Goal: Navigation & Orientation: Find specific page/section

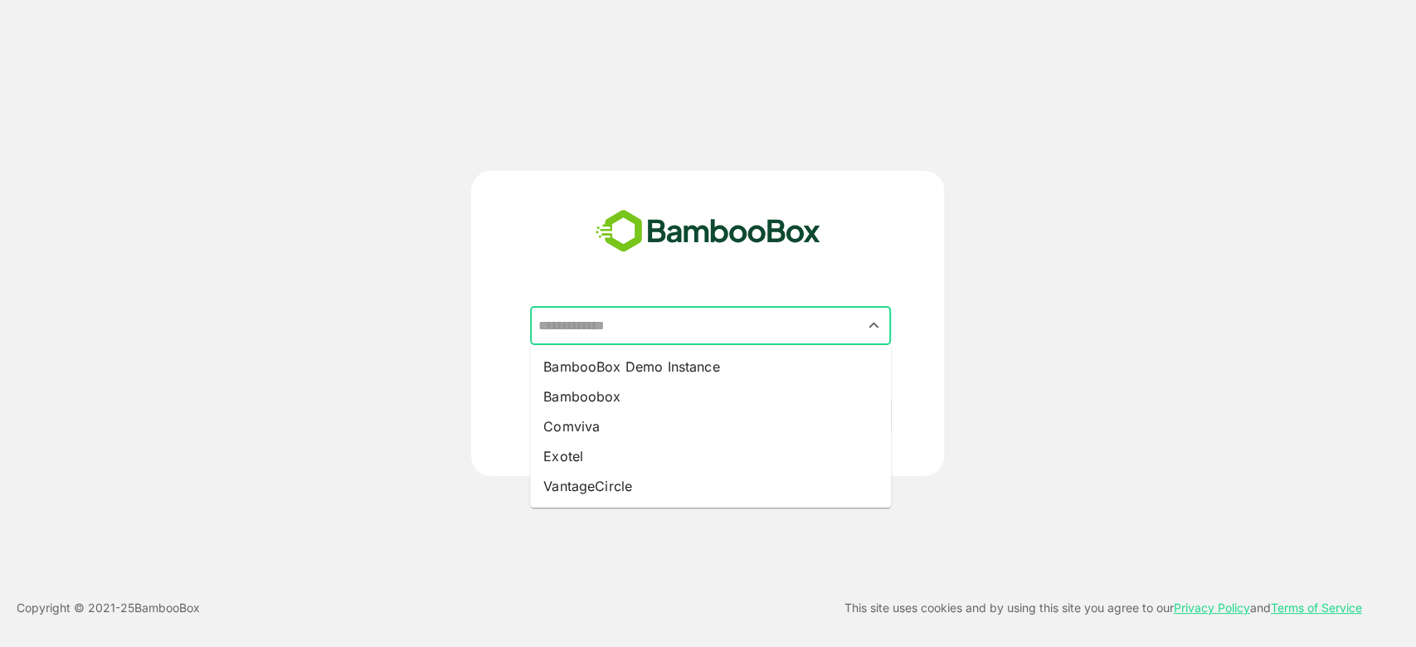
click at [654, 310] on input "text" at bounding box center [710, 326] width 354 height 32
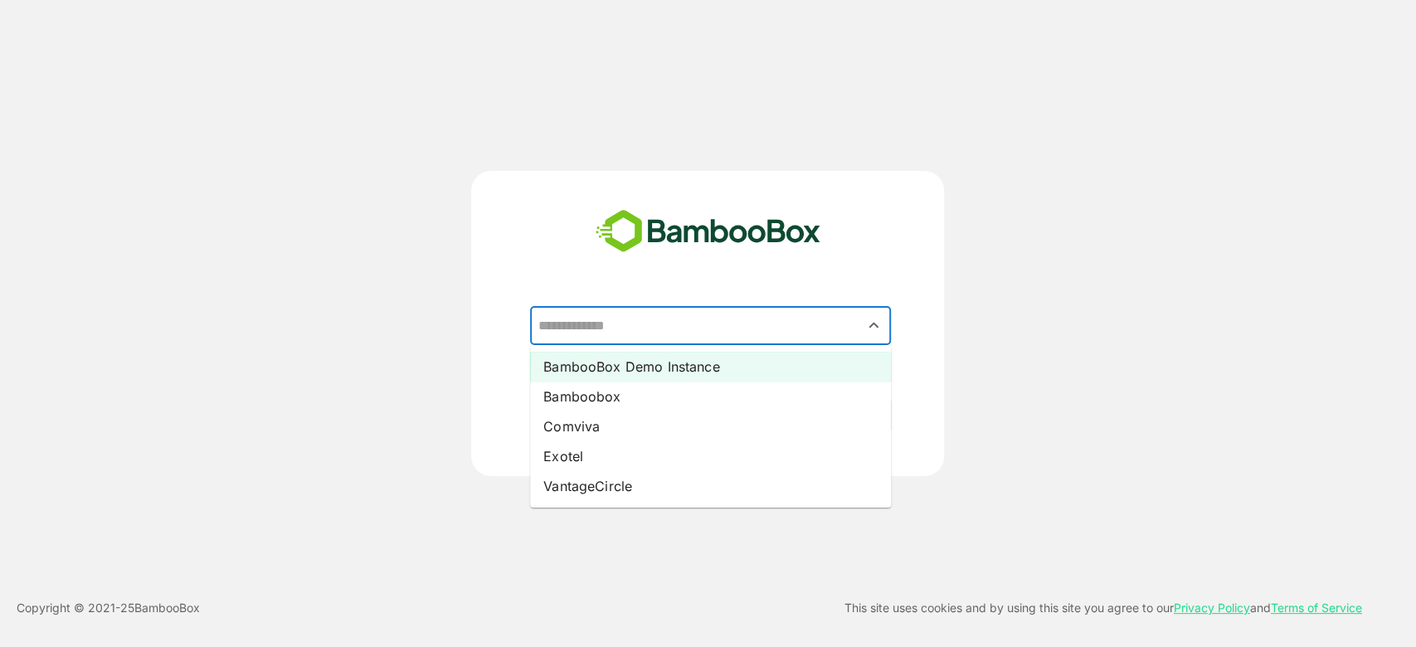
click at [651, 379] on li "BambooBox Demo Instance" at bounding box center [710, 367] width 361 height 30
type input "**********"
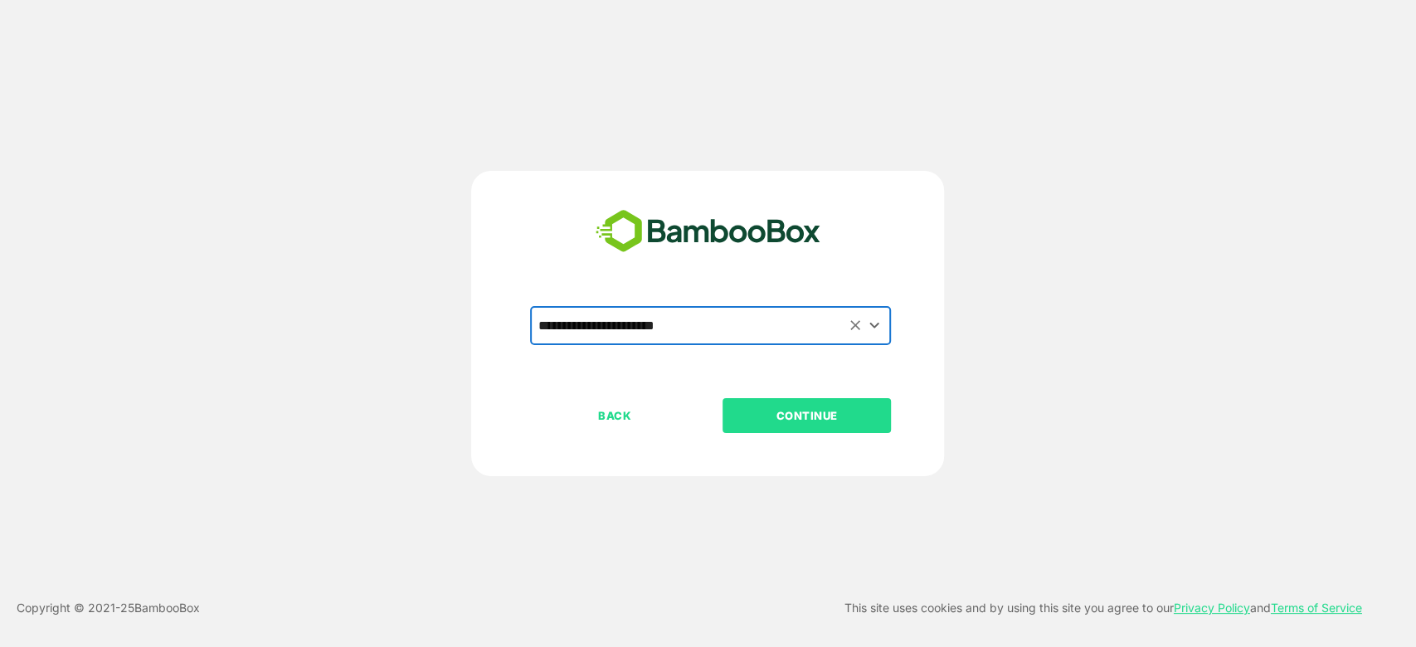
click at [766, 426] on button "CONTINUE" at bounding box center [807, 415] width 168 height 35
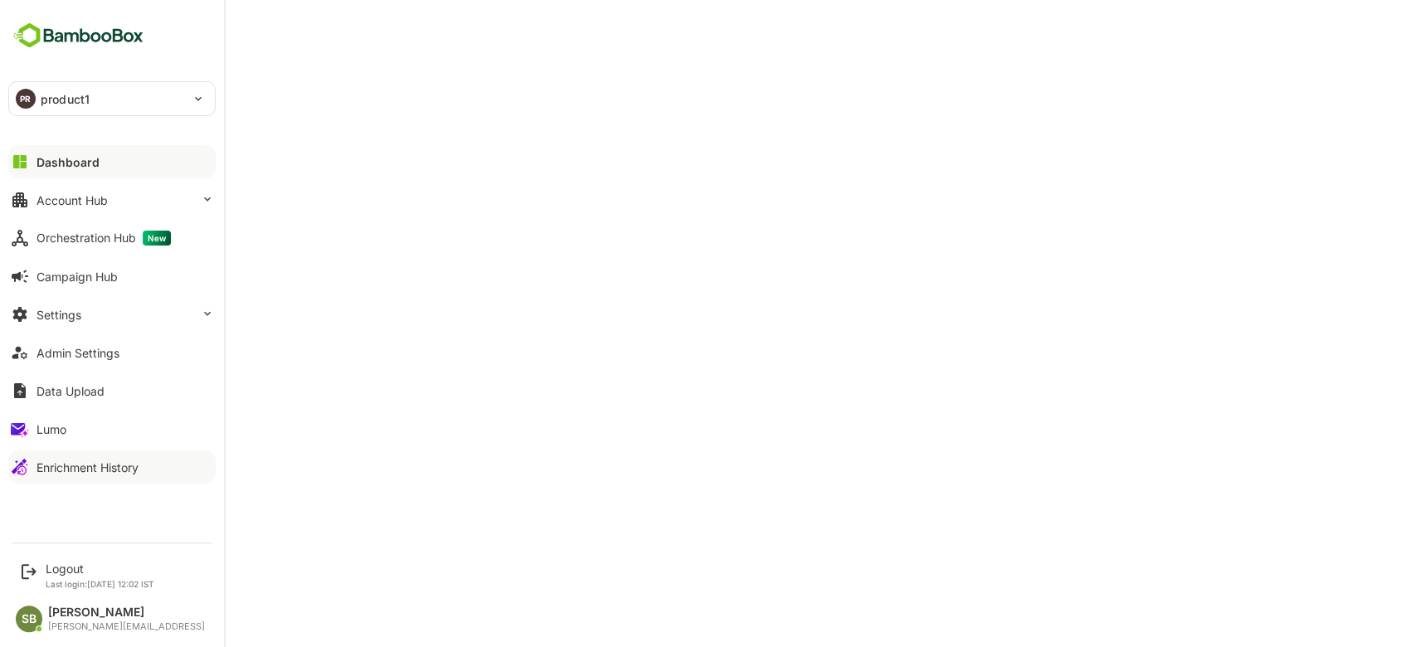
click at [80, 471] on div "Enrichment History" at bounding box center [87, 467] width 102 height 14
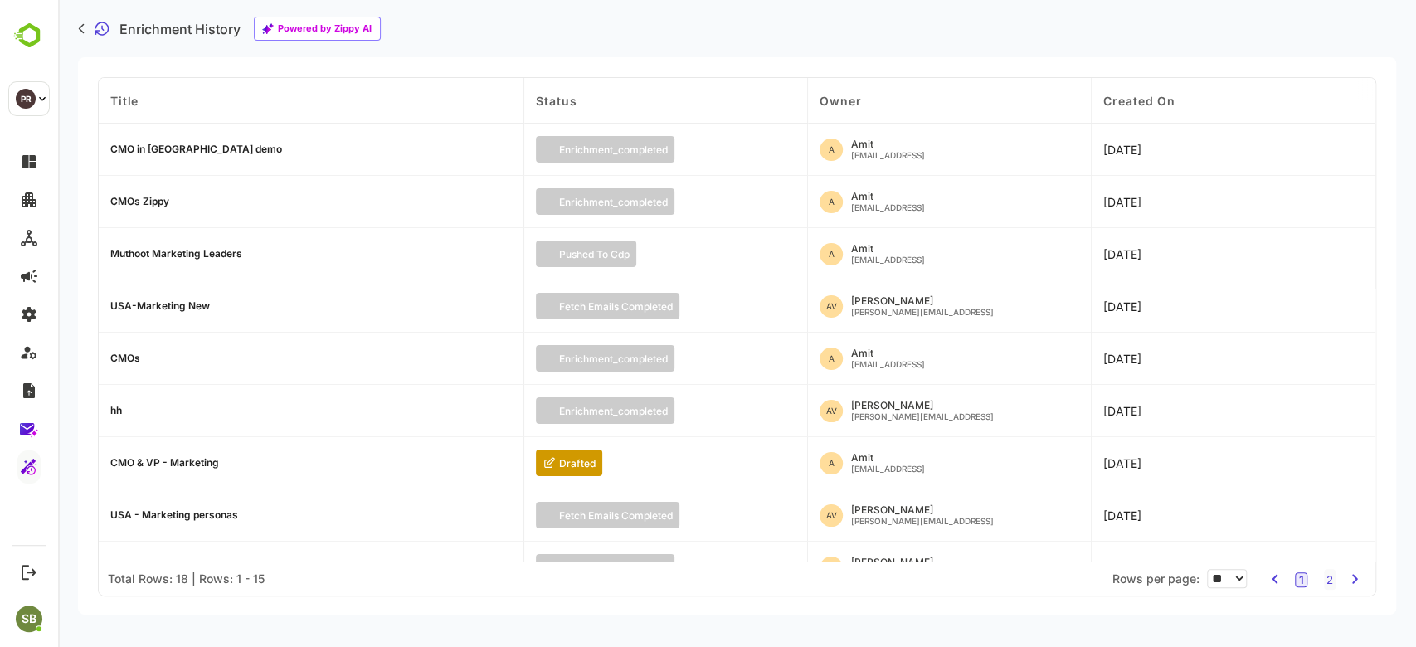
click at [198, 144] on div "CMO in united States demo" at bounding box center [196, 149] width 172 height 10
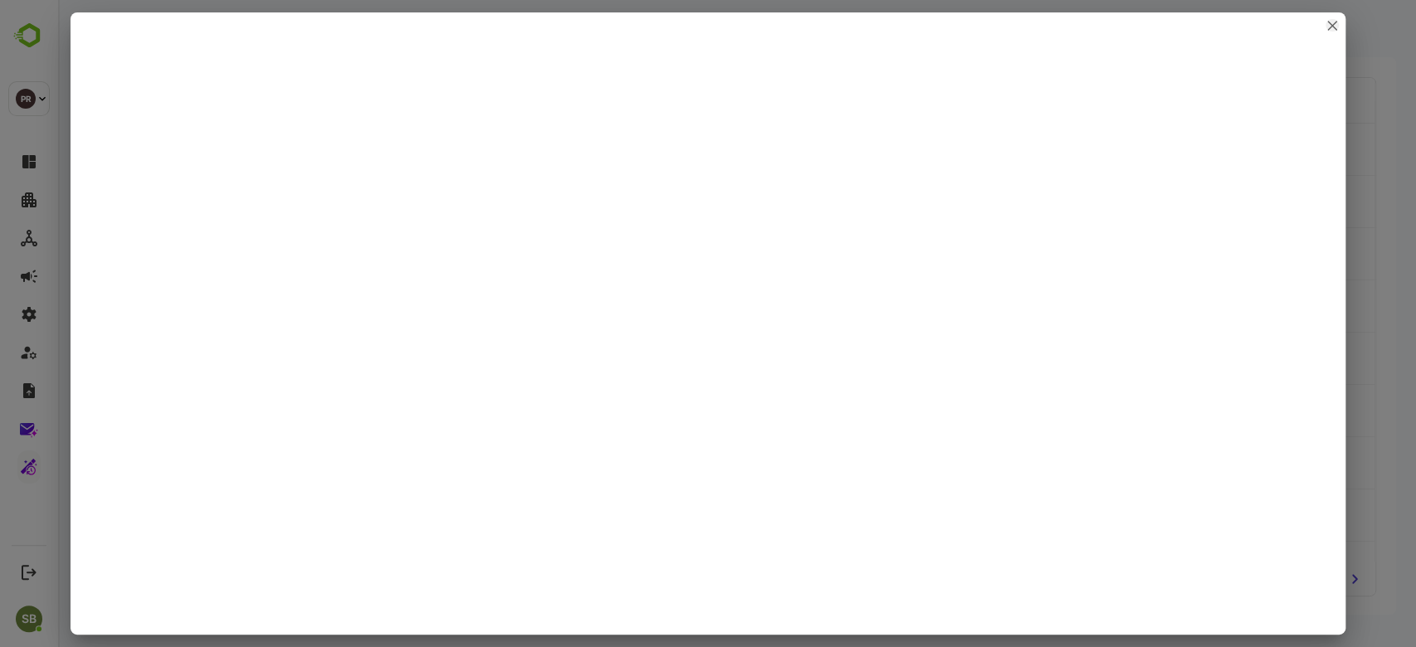
click at [1333, 22] on icon "close" at bounding box center [1332, 26] width 10 height 10
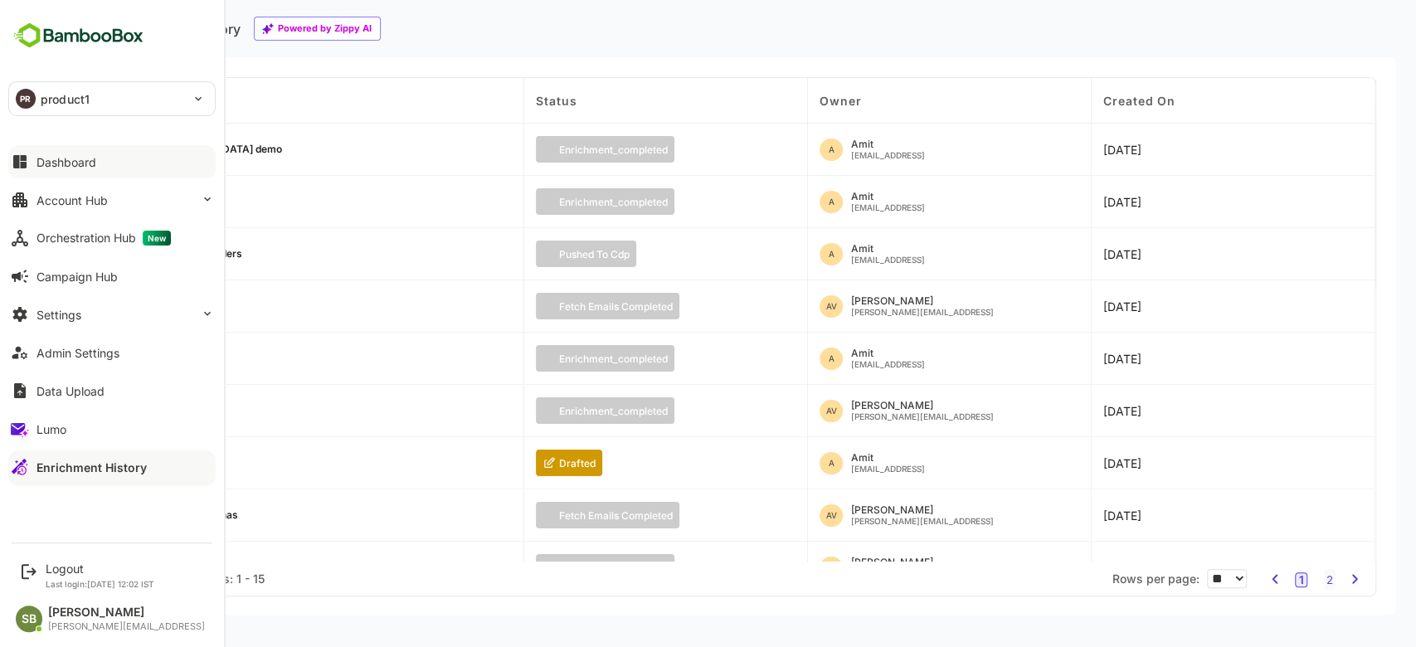
click at [44, 157] on div "Dashboard" at bounding box center [66, 162] width 60 height 14
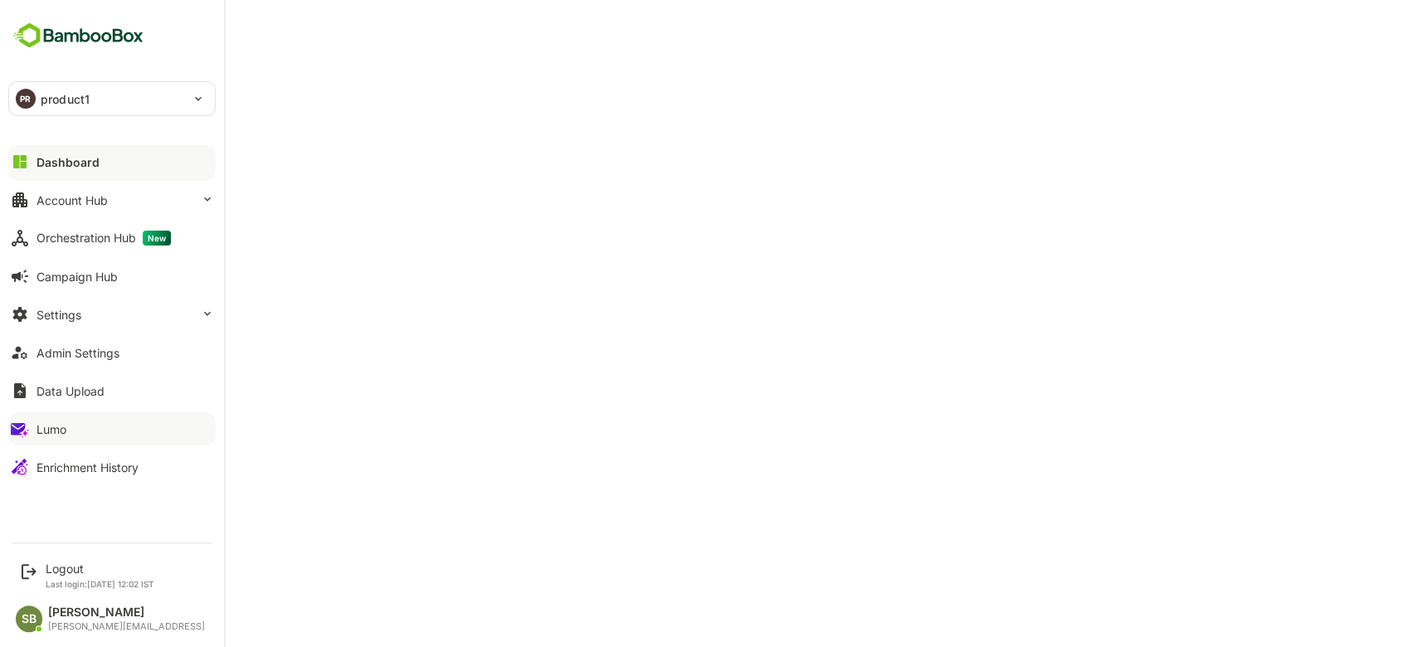
drag, startPoint x: 48, startPoint y: 460, endPoint x: 75, endPoint y: 415, distance: 52.1
click at [69, 424] on div "Dashboard Account Hub Orchestration Hub New Campaign Hub Settings Admin Setting…" at bounding box center [112, 314] width 224 height 343
click at [43, 469] on div "Enrichment History" at bounding box center [87, 467] width 102 height 14
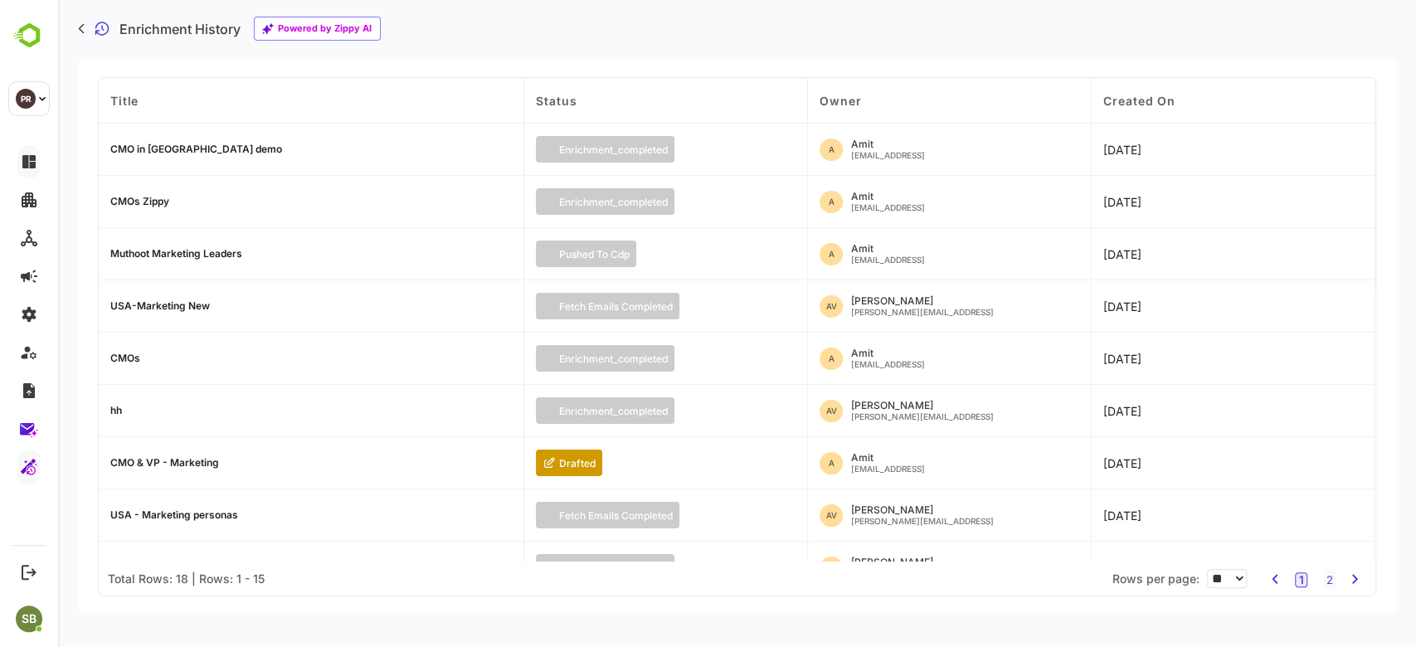
click at [520, 47] on div "Enrichment History Powered by Zippy AI" at bounding box center [737, 28] width 1358 height 57
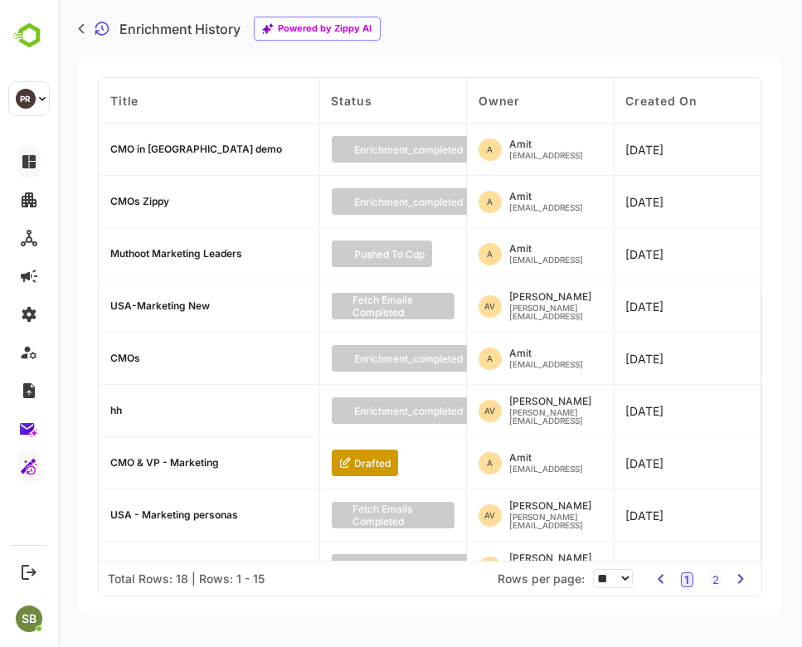
click at [142, 145] on div "CMO in united States demo" at bounding box center [196, 149] width 172 height 10
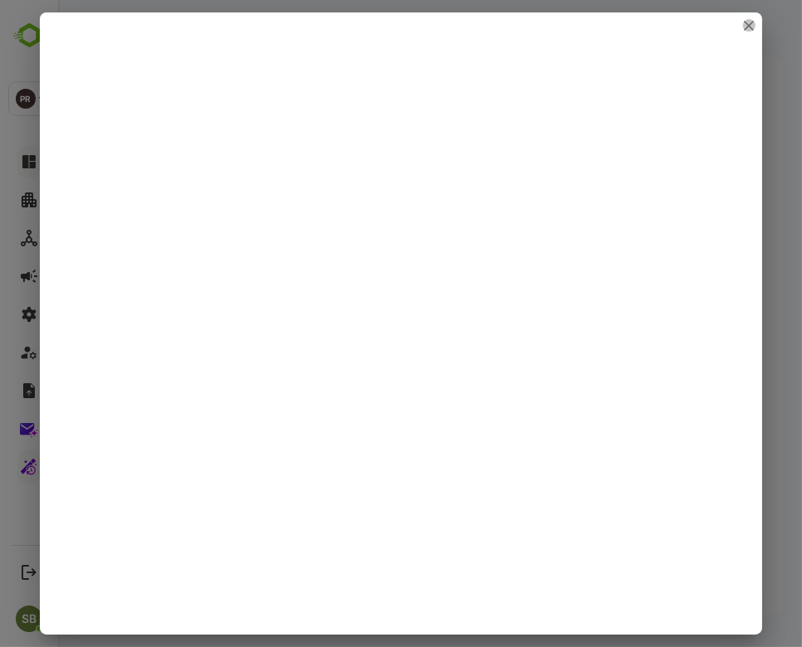
click at [750, 22] on icon "close" at bounding box center [749, 26] width 10 height 10
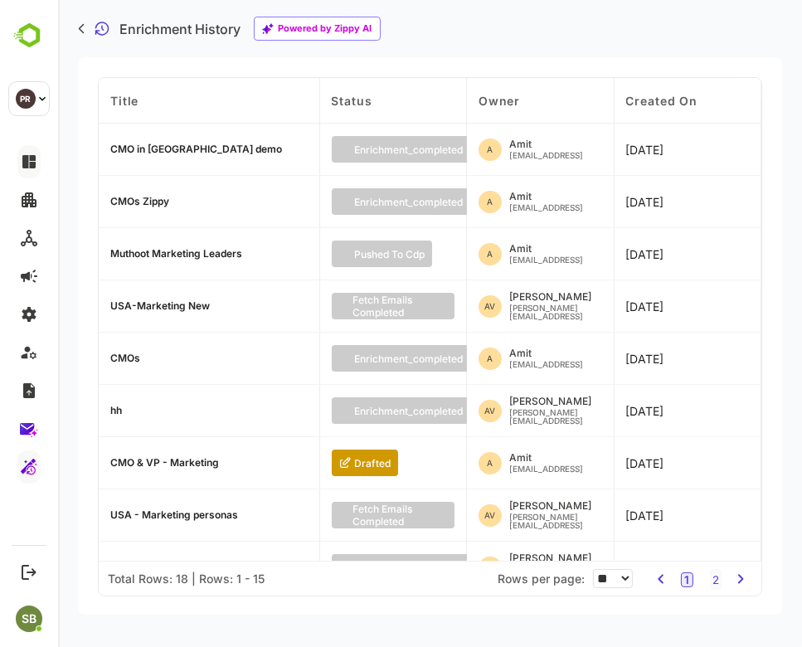
click at [171, 145] on div "CMO in united States demo" at bounding box center [196, 149] width 172 height 10
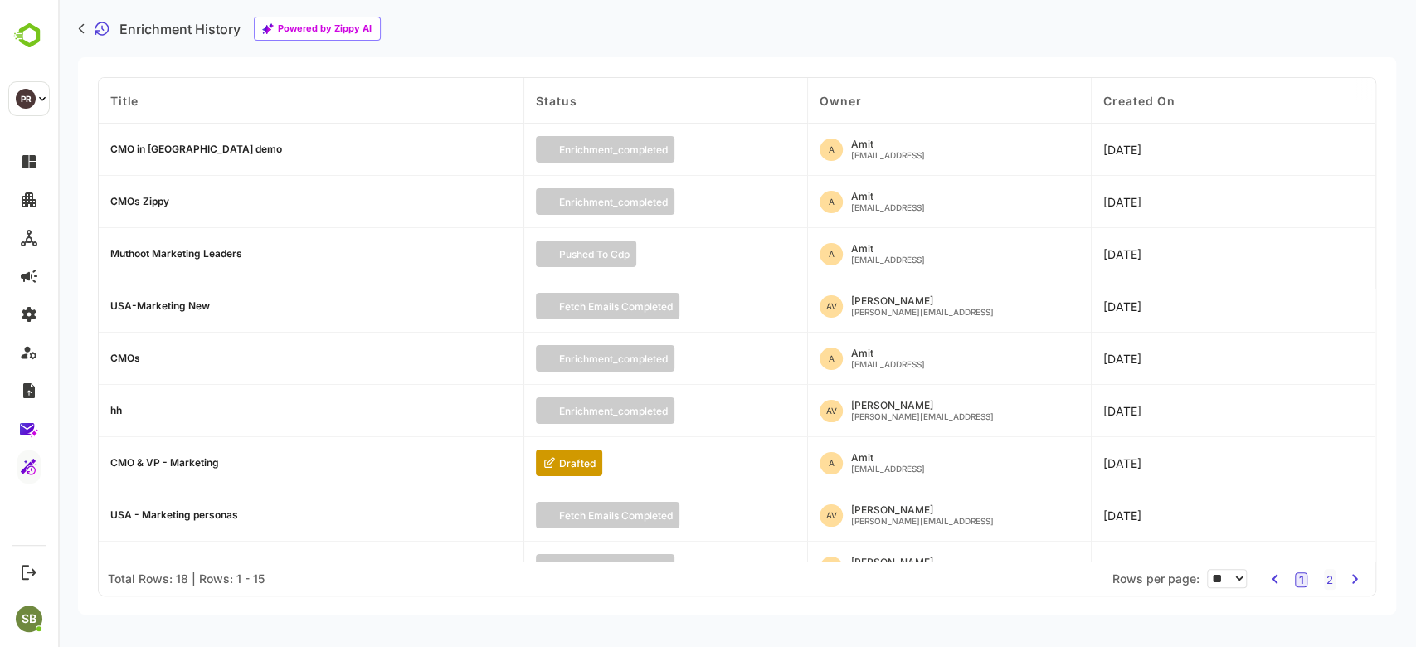
click at [174, 153] on div "CMO in [GEOGRAPHIC_DATA] demo" at bounding box center [196, 149] width 172 height 10
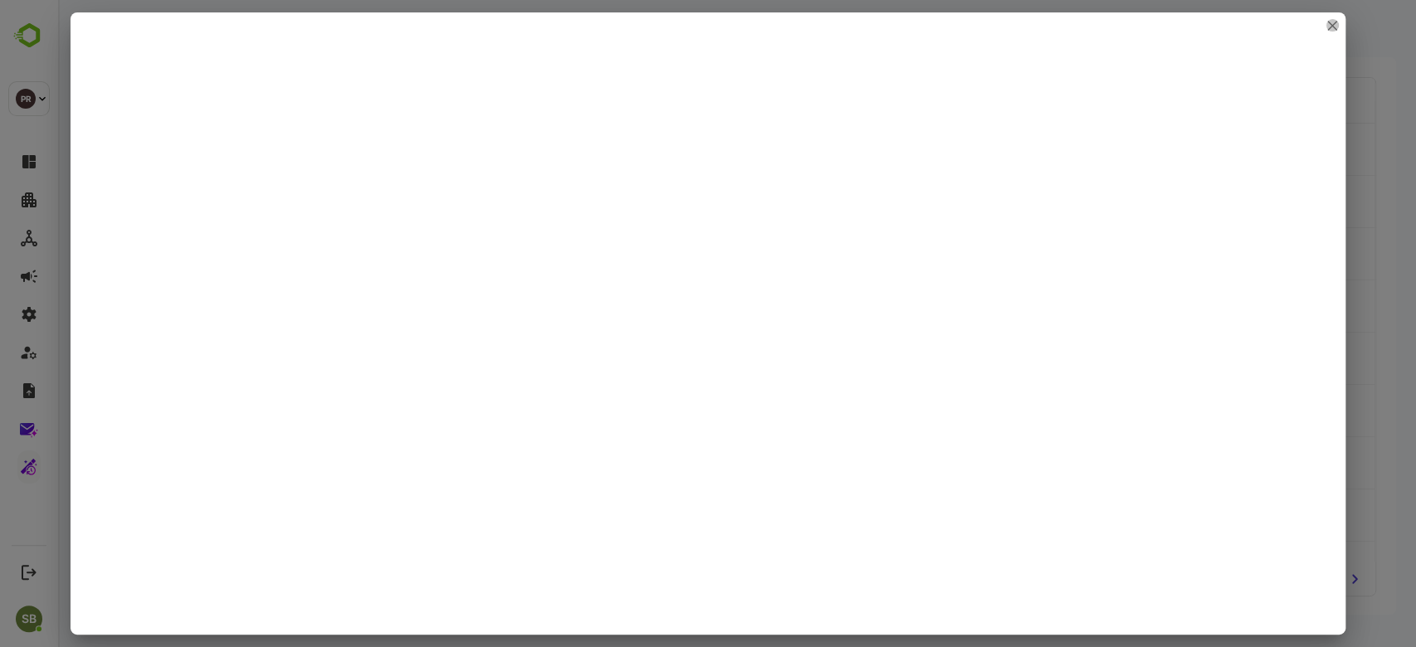
click at [1326, 26] on button "close" at bounding box center [1332, 25] width 12 height 12
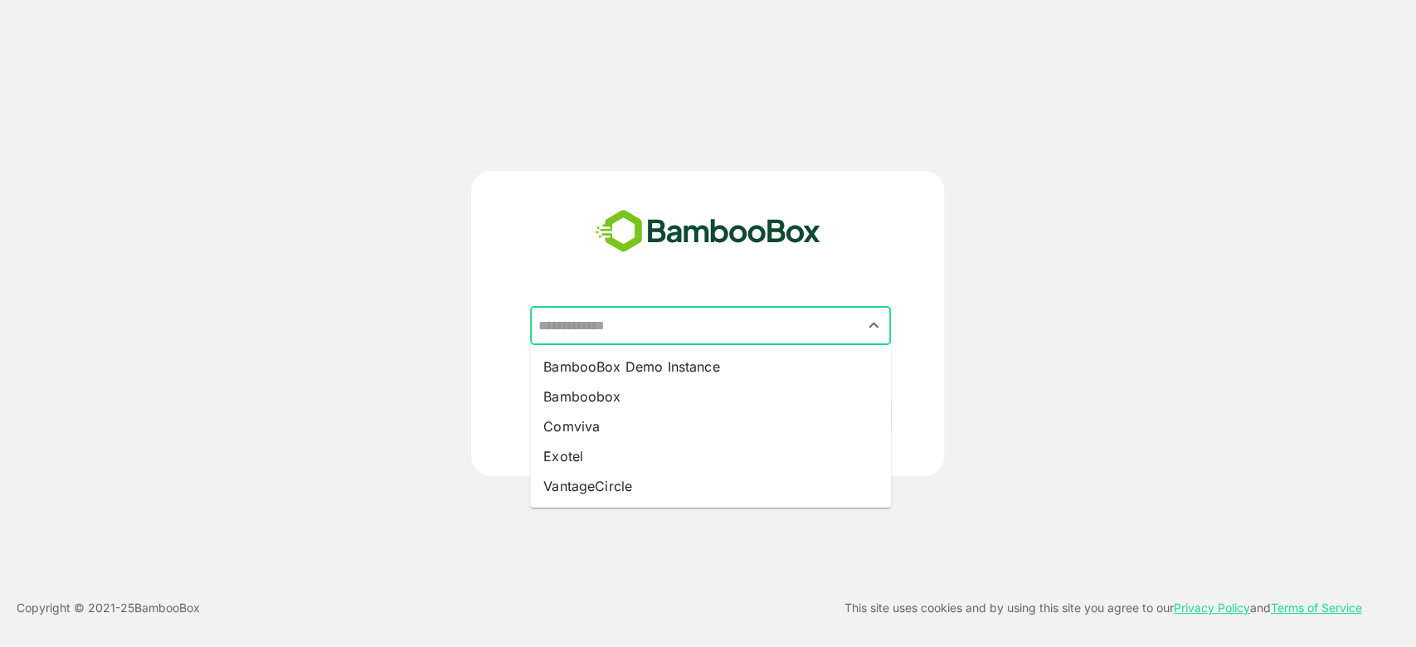
click at [626, 321] on input "text" at bounding box center [710, 326] width 354 height 32
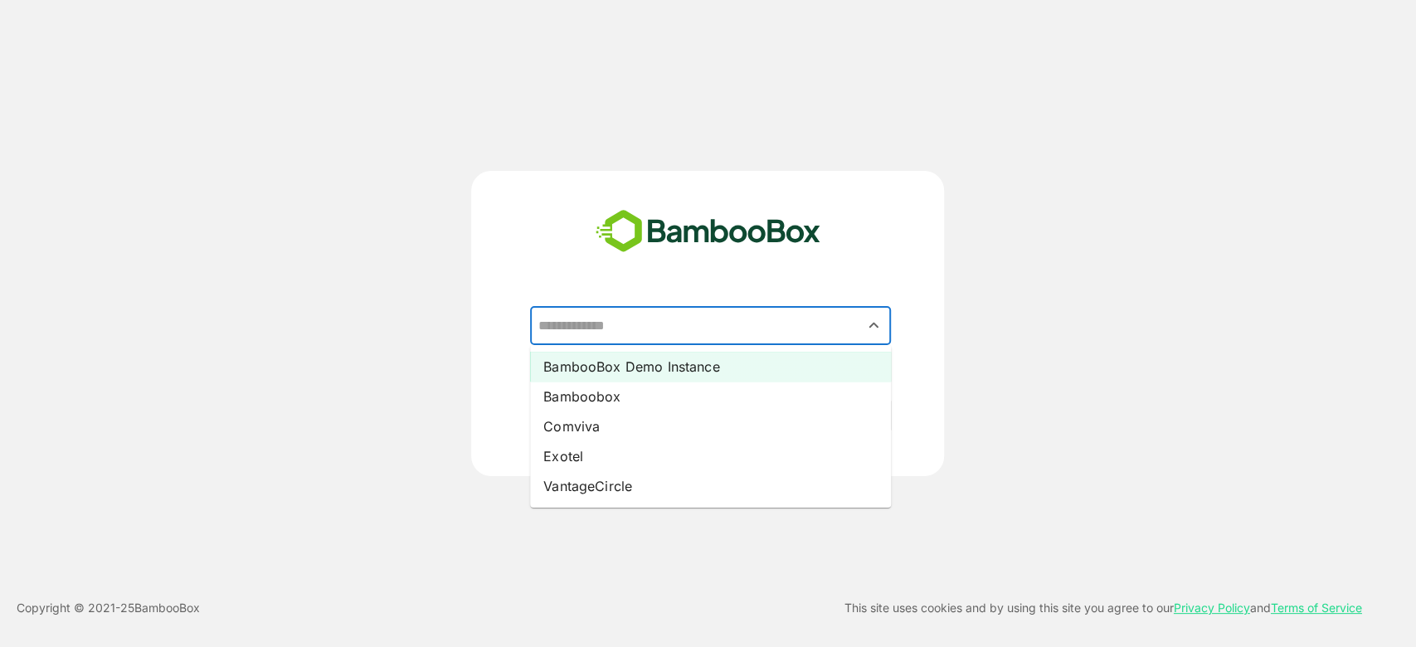
click at [616, 359] on li "BambooBox Demo Instance" at bounding box center [710, 367] width 361 height 30
type input "**********"
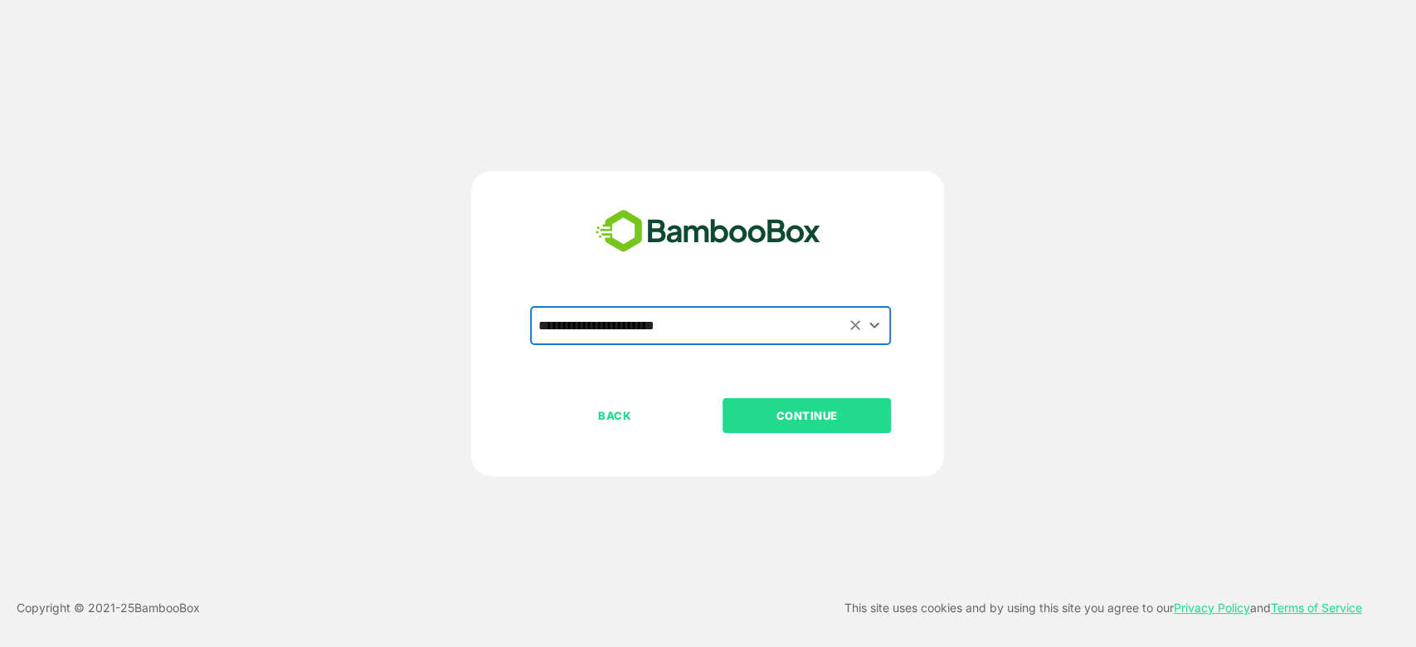
click at [805, 402] on button "CONTINUE" at bounding box center [807, 415] width 168 height 35
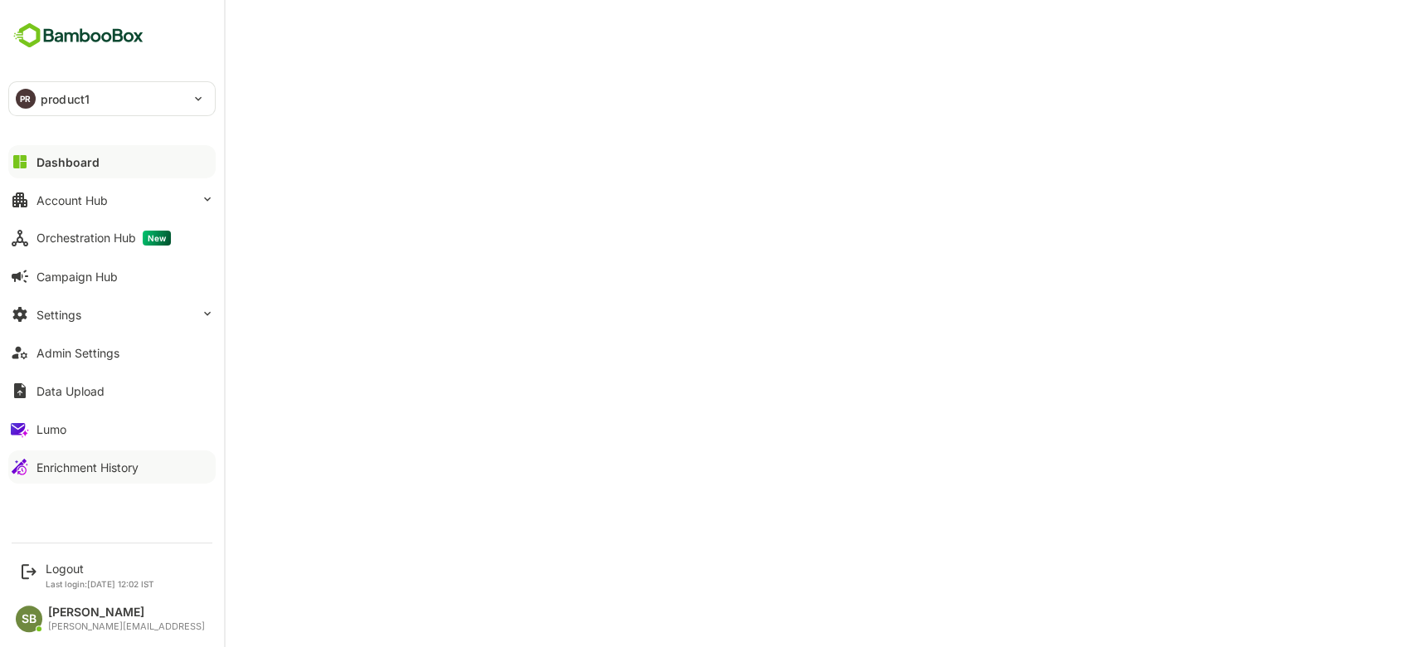
click at [62, 471] on div "Enrichment History" at bounding box center [87, 467] width 102 height 14
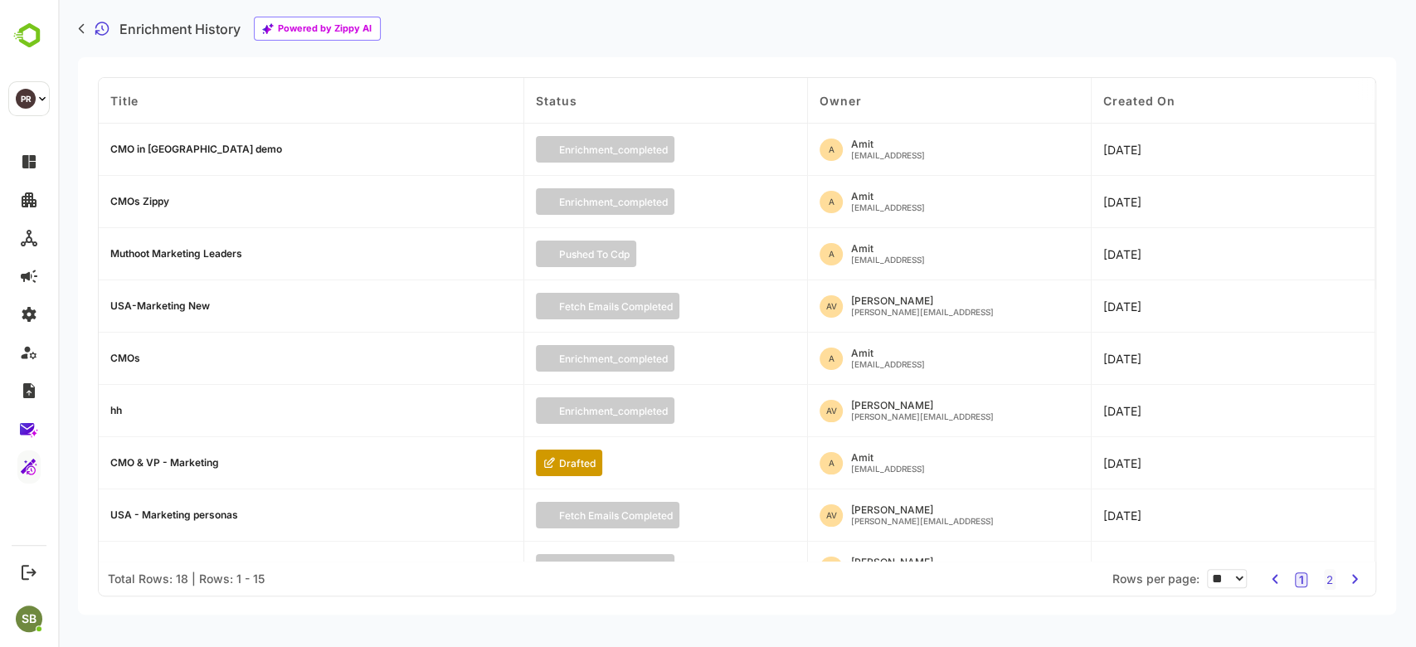
click at [201, 148] on div "CMO in united States demo" at bounding box center [196, 149] width 172 height 10
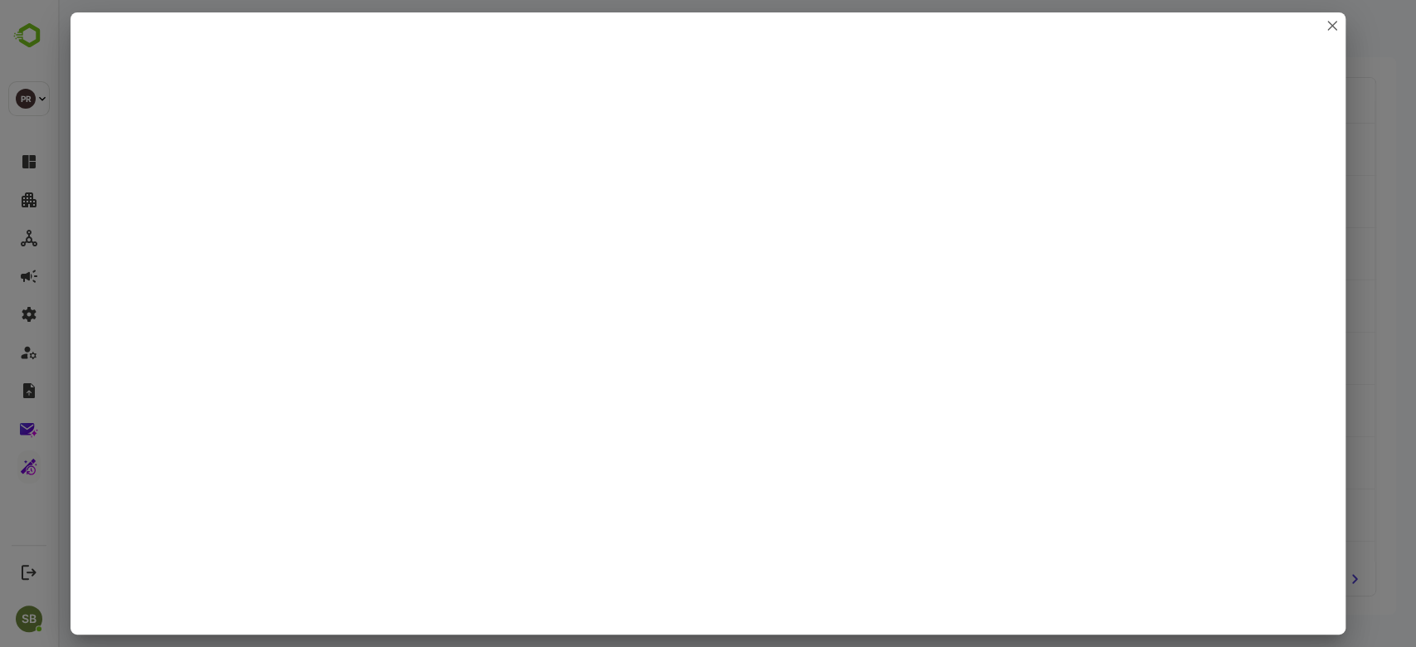
drag, startPoint x: 1278, startPoint y: 1, endPoint x: 41, endPoint y: 186, distance: 1250.6
click at [41, 186] on div at bounding box center [708, 323] width 1416 height 647
click at [1329, 22] on icon "close" at bounding box center [1332, 26] width 10 height 10
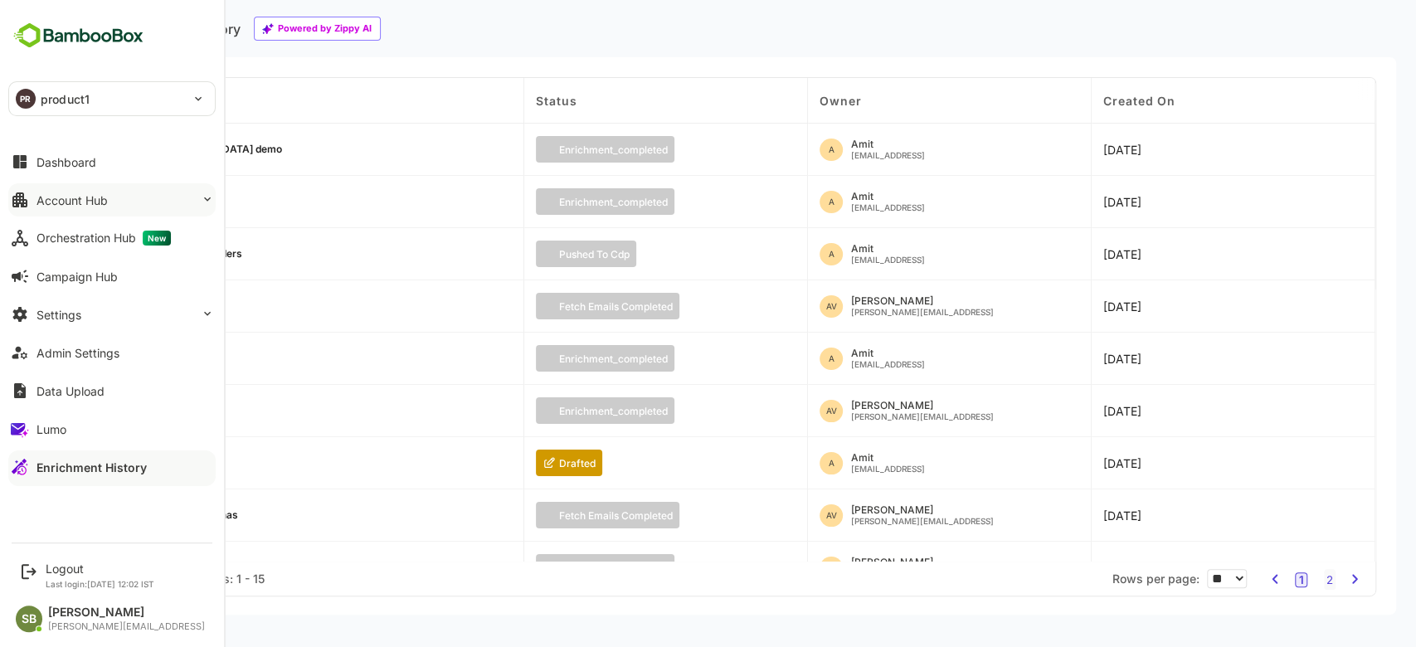
click at [96, 196] on div "Account Hub" at bounding box center [71, 200] width 71 height 14
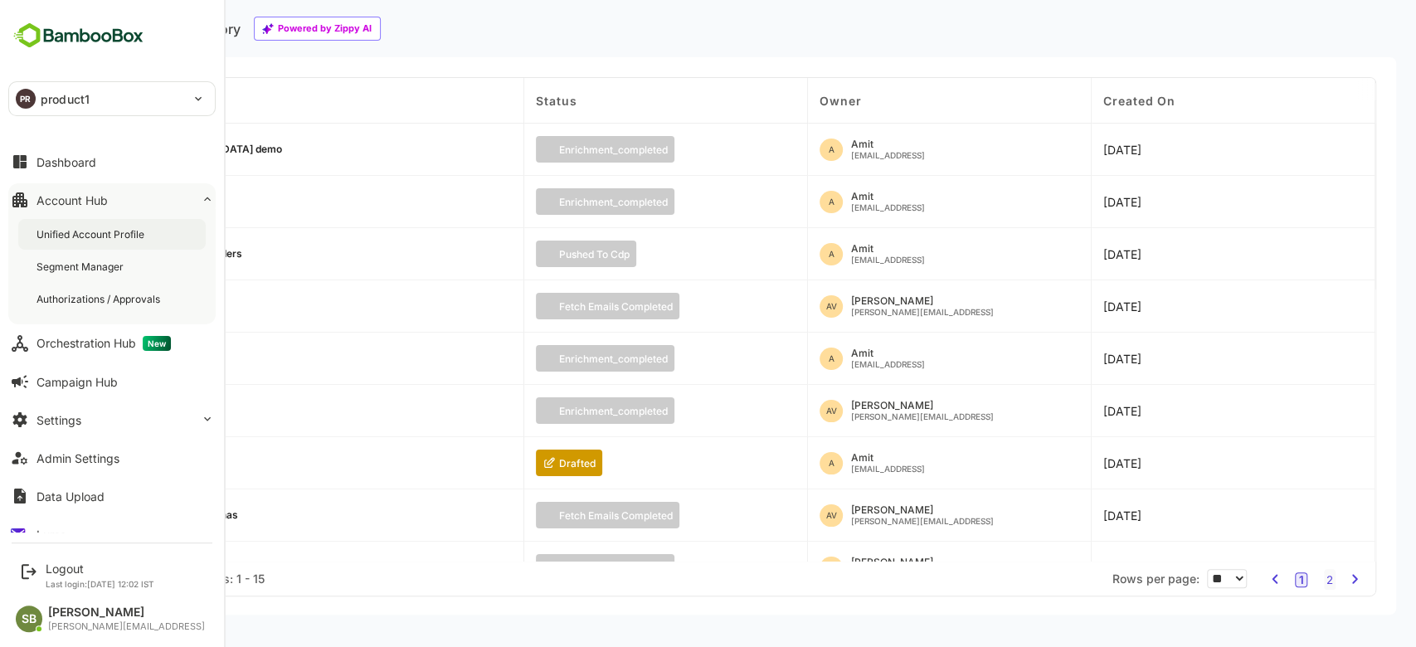
click at [100, 231] on div "Unified Account Profile" at bounding box center [91, 234] width 111 height 14
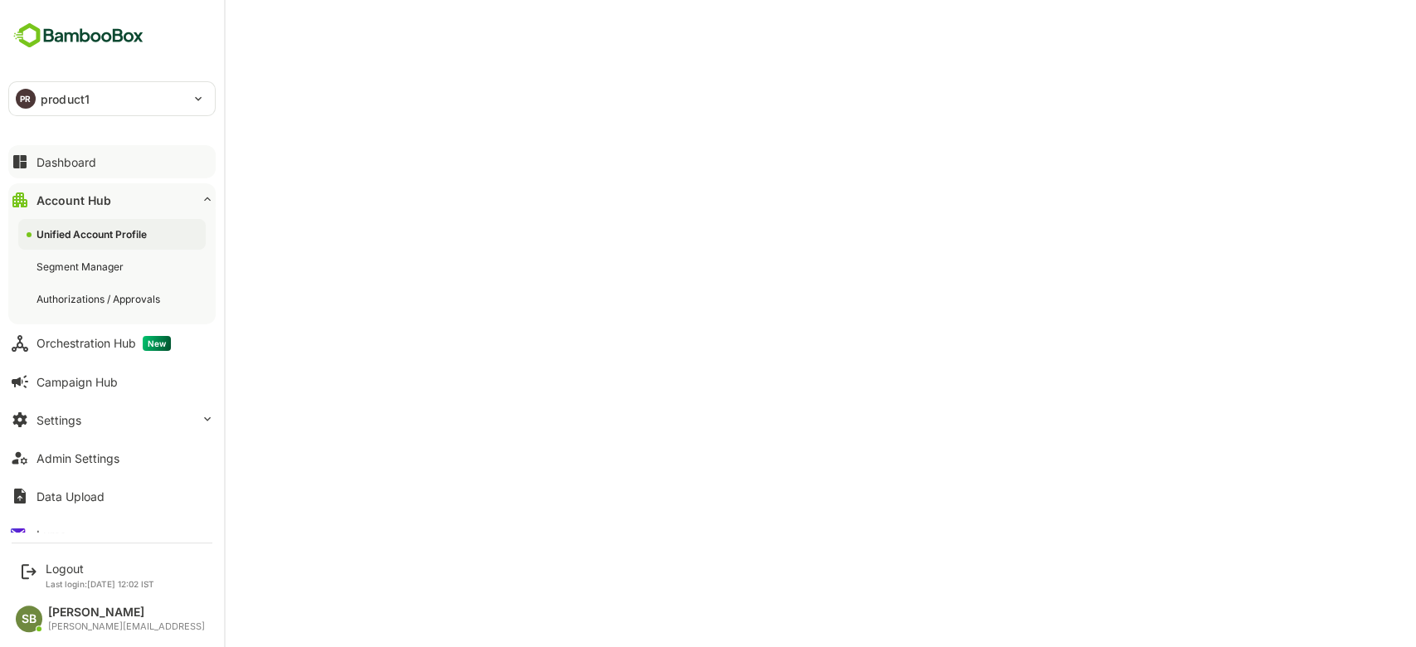
click at [97, 163] on button "Dashboard" at bounding box center [111, 161] width 207 height 33
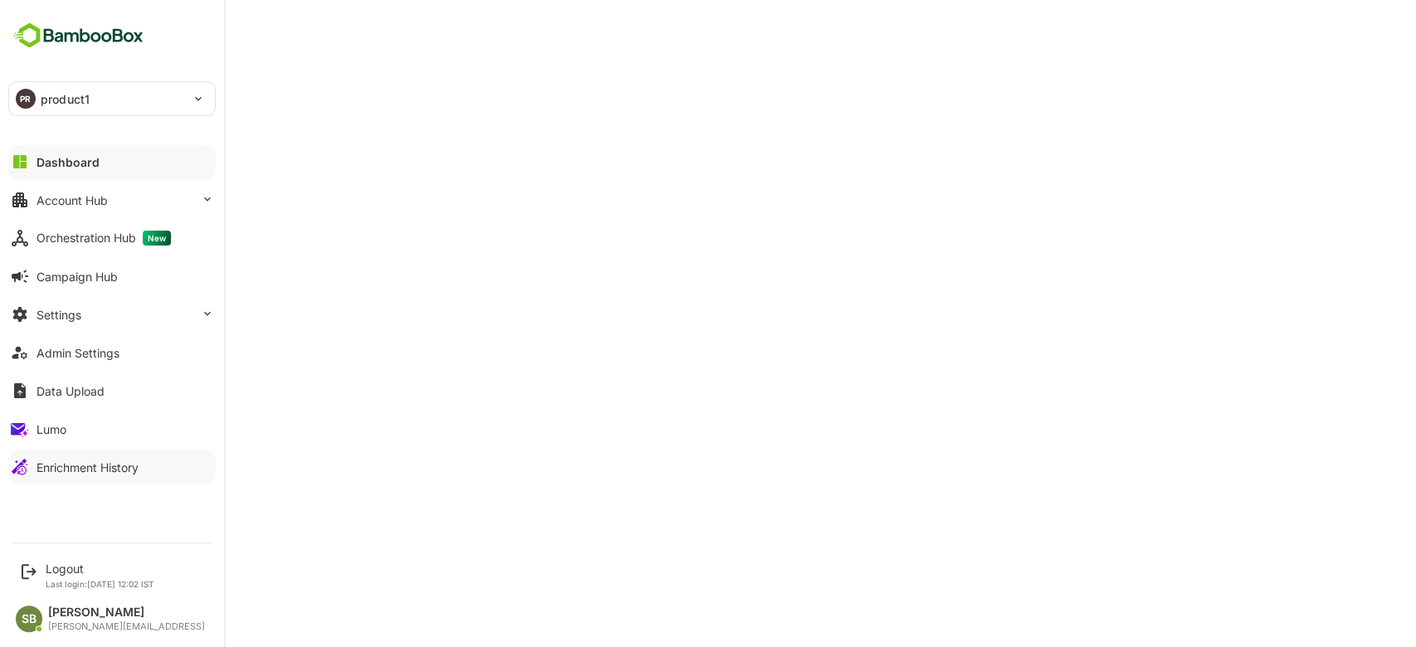
click at [75, 153] on button "Dashboard" at bounding box center [111, 161] width 207 height 33
click at [109, 562] on div "Logout" at bounding box center [100, 569] width 109 height 14
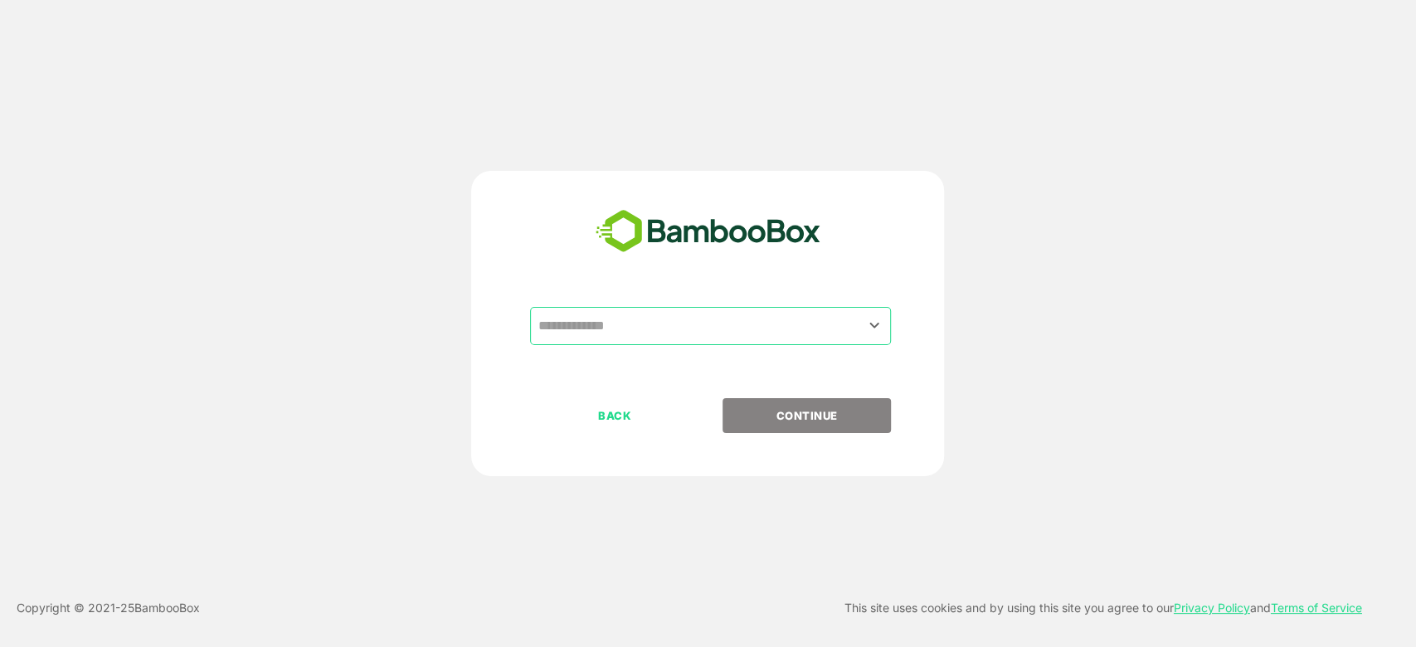
click at [660, 330] on input "text" at bounding box center [710, 326] width 354 height 32
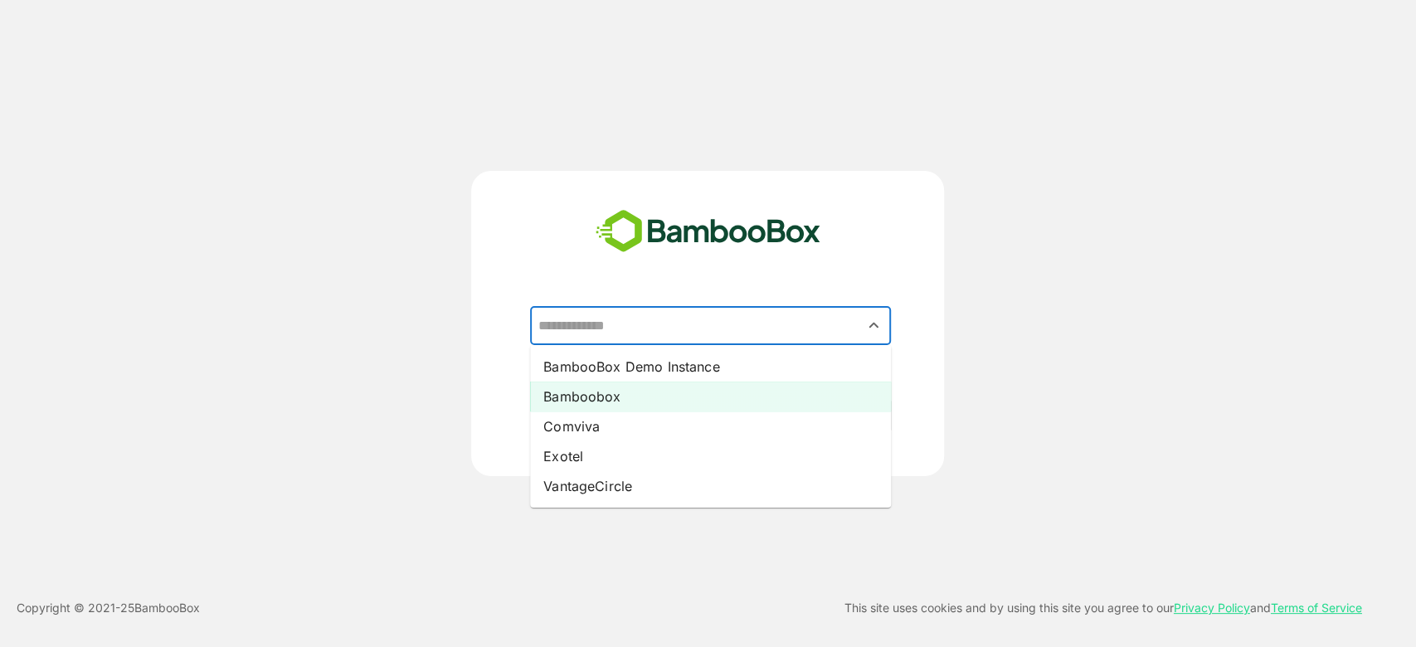
click at [625, 390] on li "Bamboobox" at bounding box center [710, 397] width 361 height 30
type input "*********"
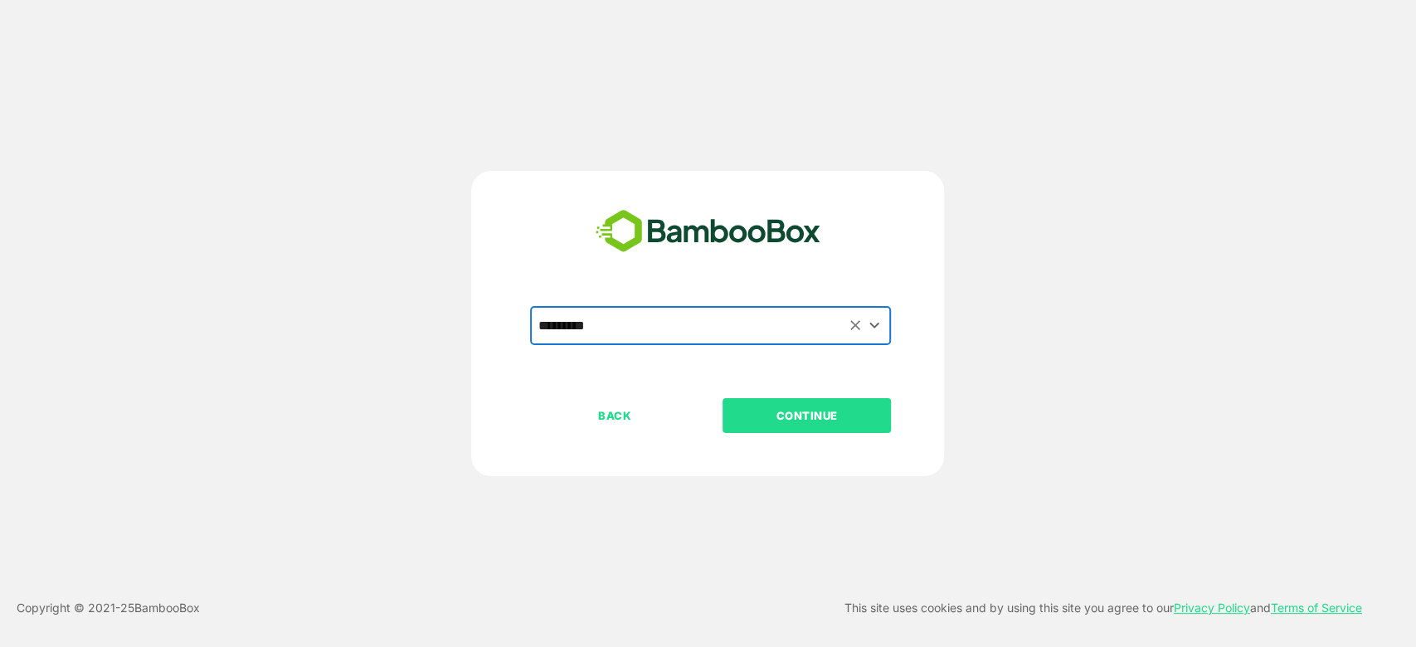
click at [826, 409] on p "CONTINUE" at bounding box center [807, 415] width 166 height 18
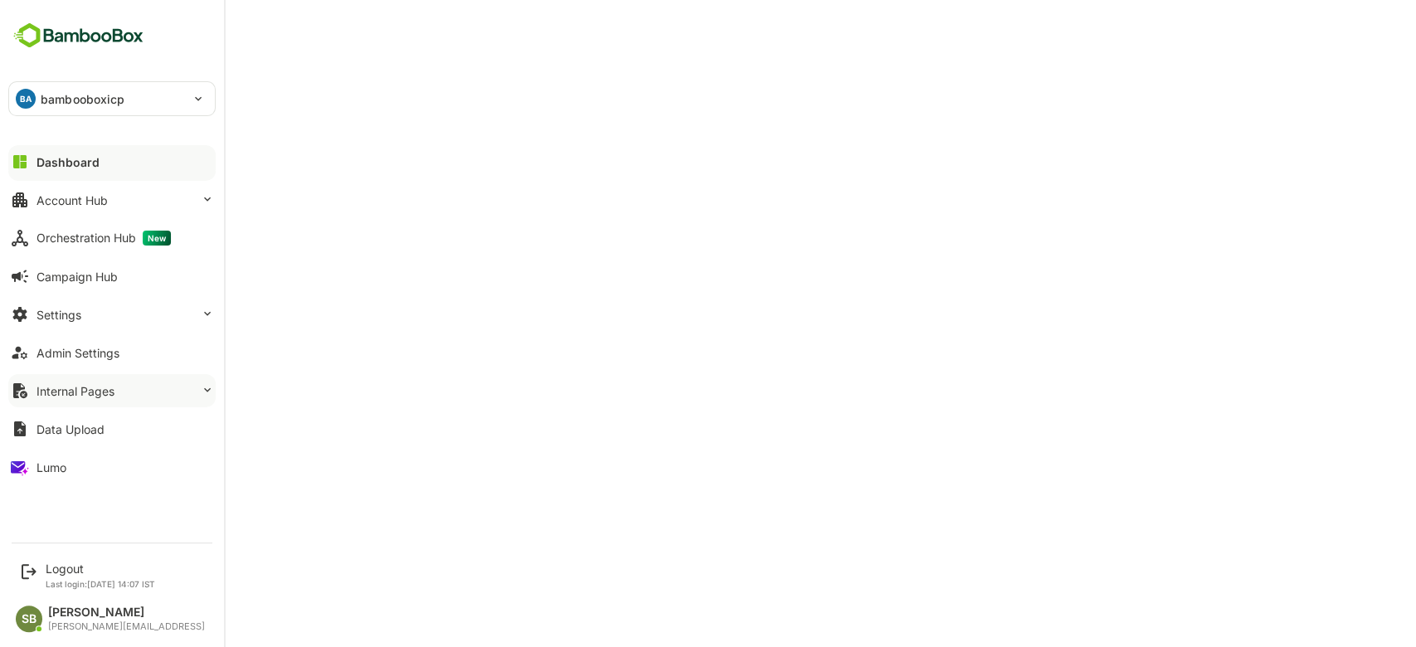
click at [175, 389] on button "Internal Pages" at bounding box center [111, 390] width 207 height 33
click at [207, 317] on icon at bounding box center [207, 313] width 13 height 13
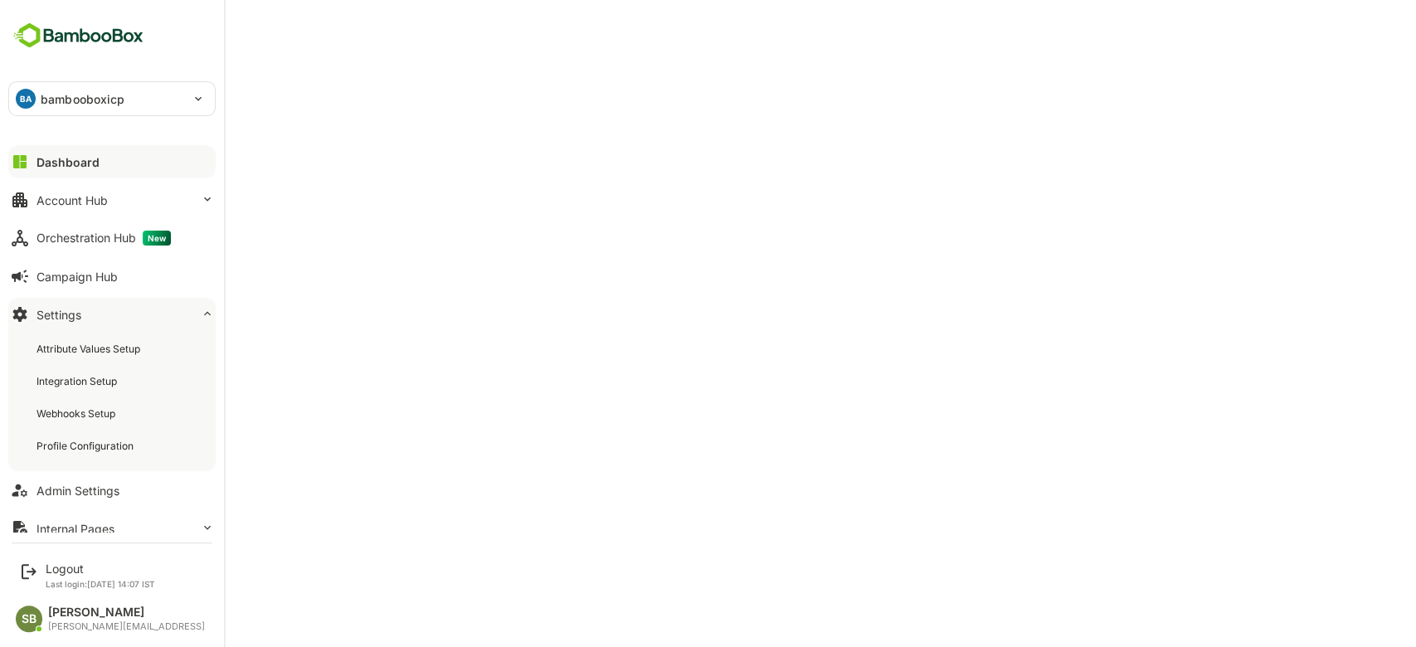
click at [81, 167] on div "Dashboard" at bounding box center [67, 162] width 63 height 14
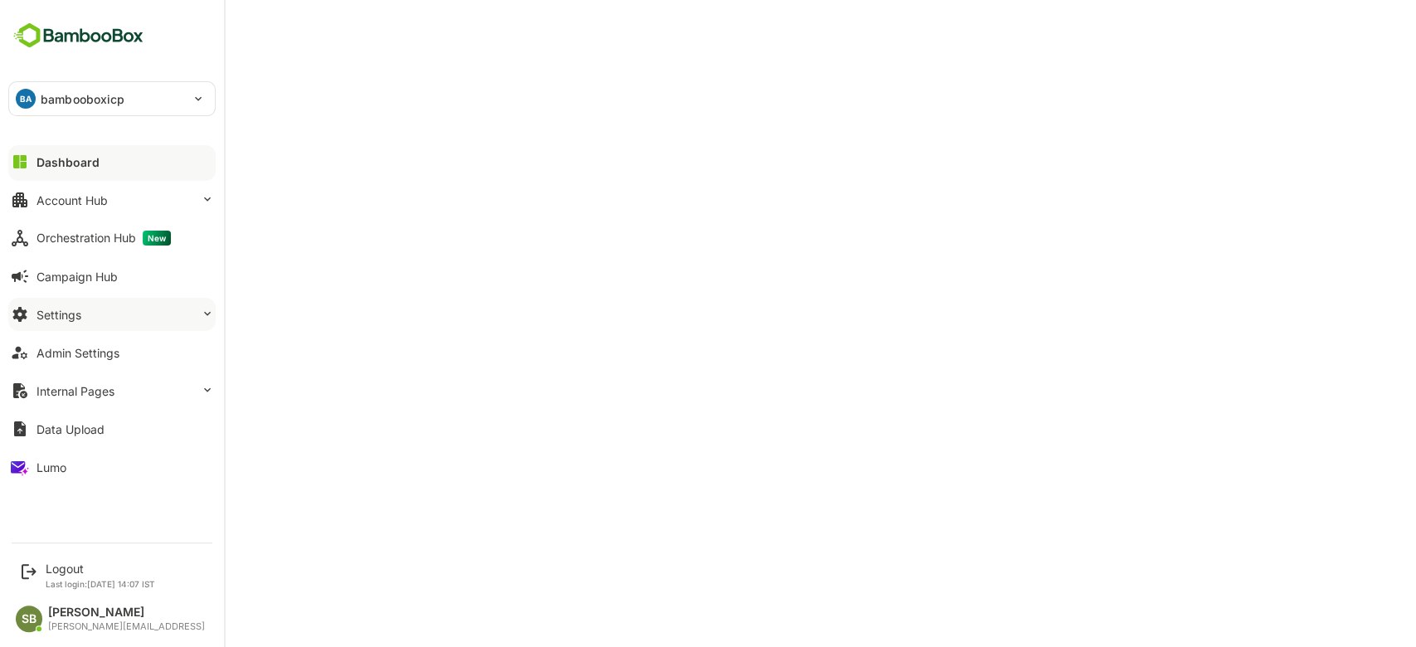
click at [61, 158] on div "Dashboard" at bounding box center [67, 162] width 63 height 14
